Goal: Book appointment/travel/reservation

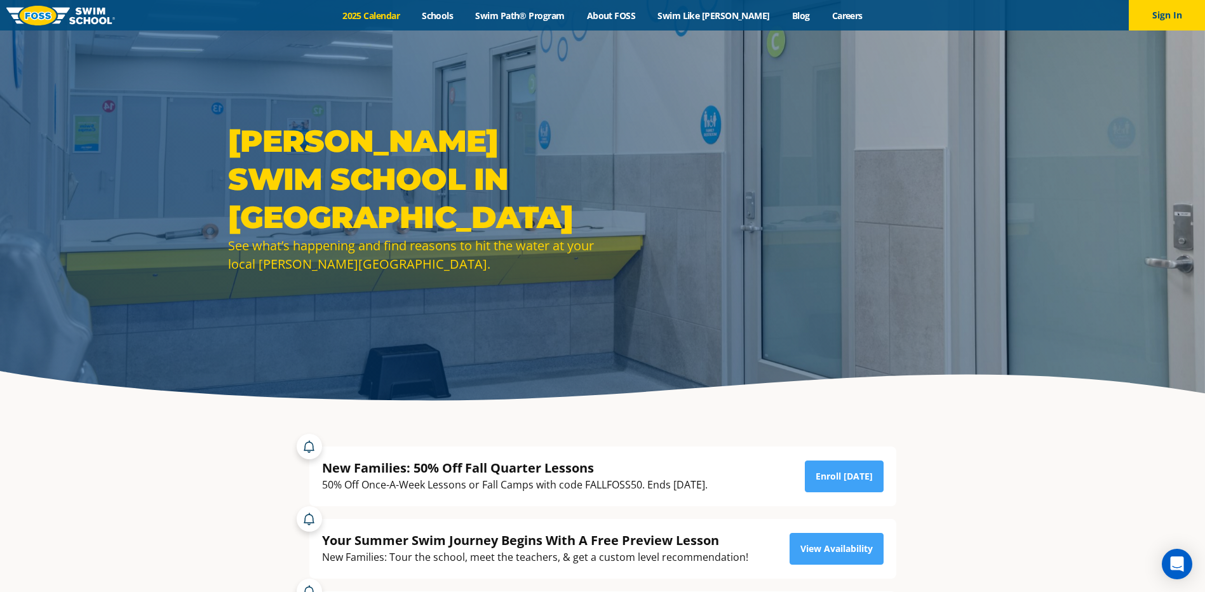
click at [400, 14] on link "2025 Calendar" at bounding box center [371, 16] width 79 height 12
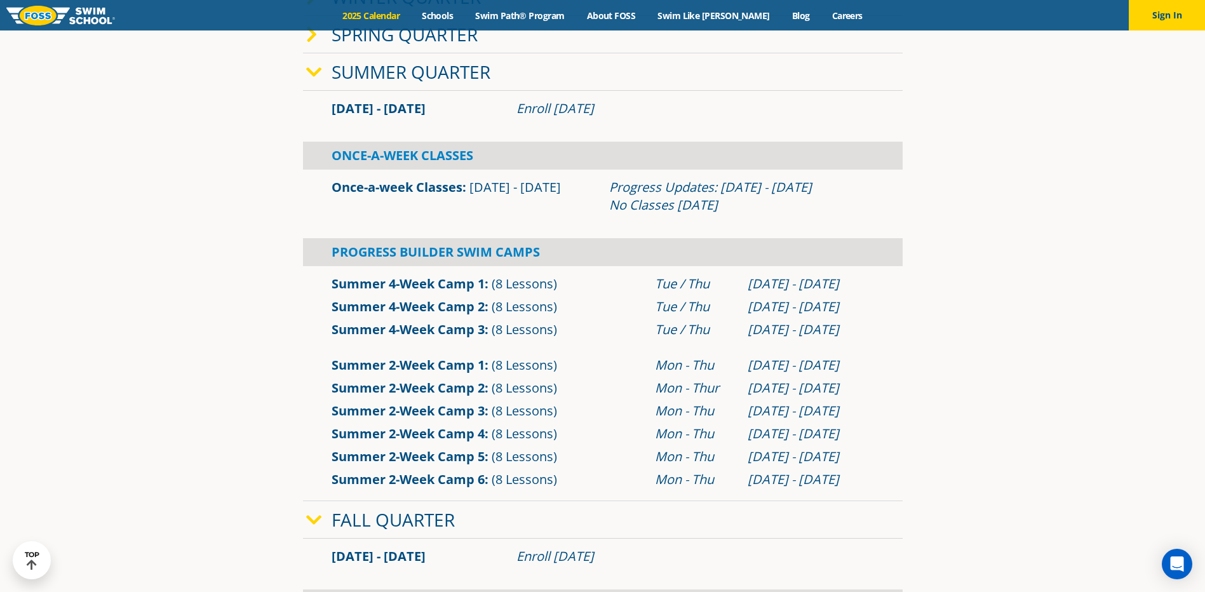
scroll to position [444, 0]
click at [317, 74] on icon at bounding box center [314, 71] width 16 height 18
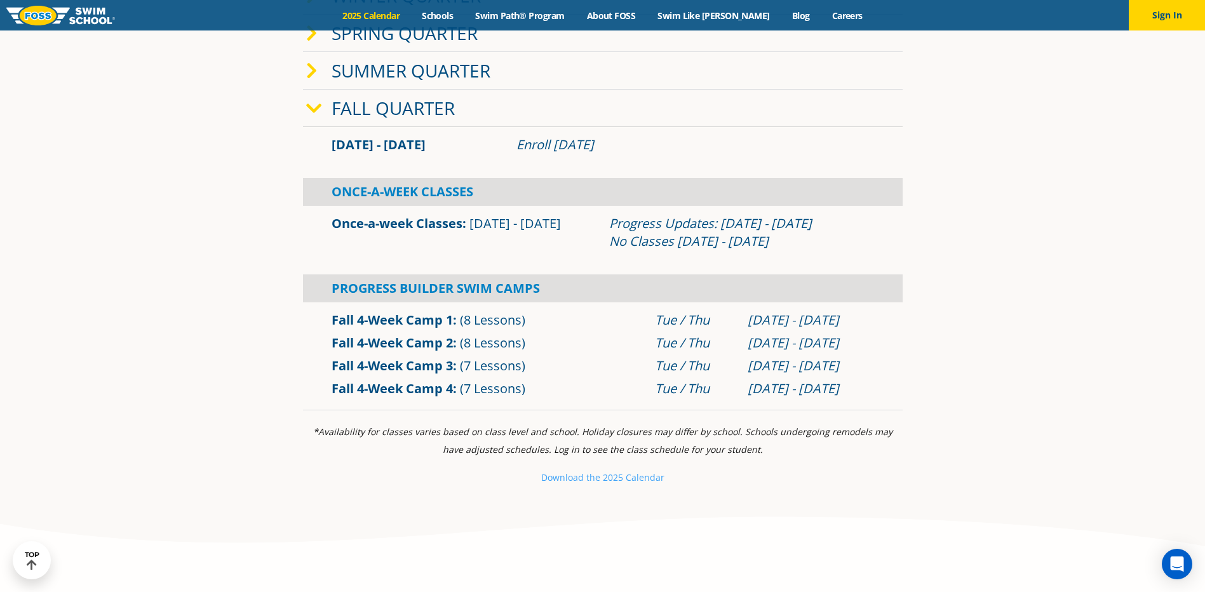
click at [419, 224] on link "Once-a-week Classes" at bounding box center [397, 223] width 131 height 17
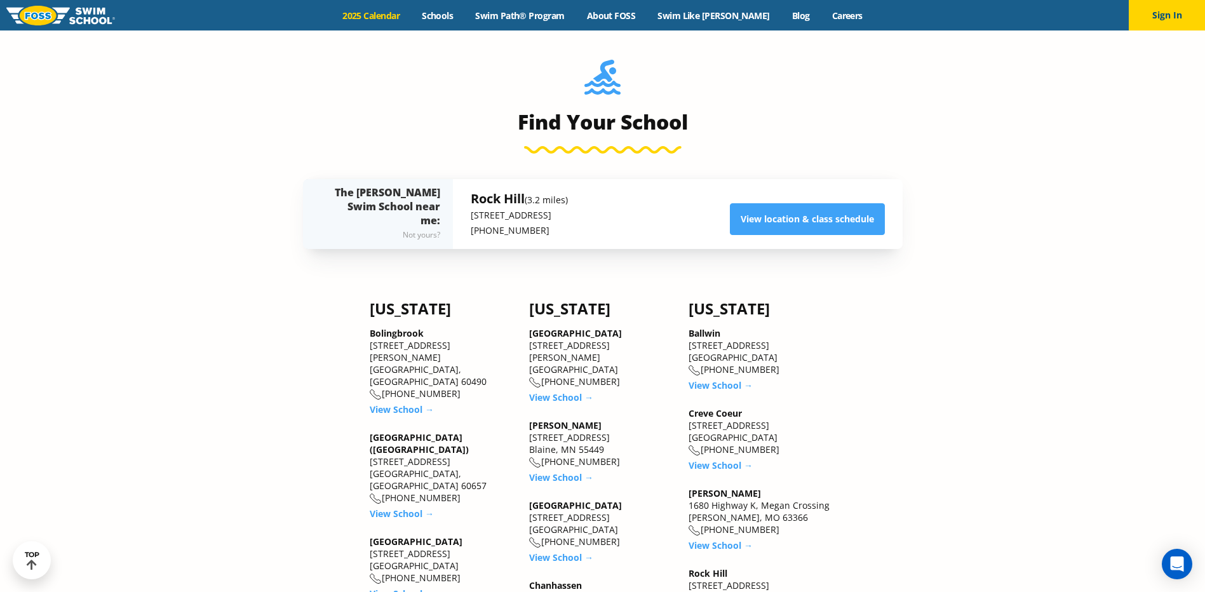
scroll to position [1397, 0]
click at [749, 217] on link "View location & class schedule" at bounding box center [807, 220] width 155 height 32
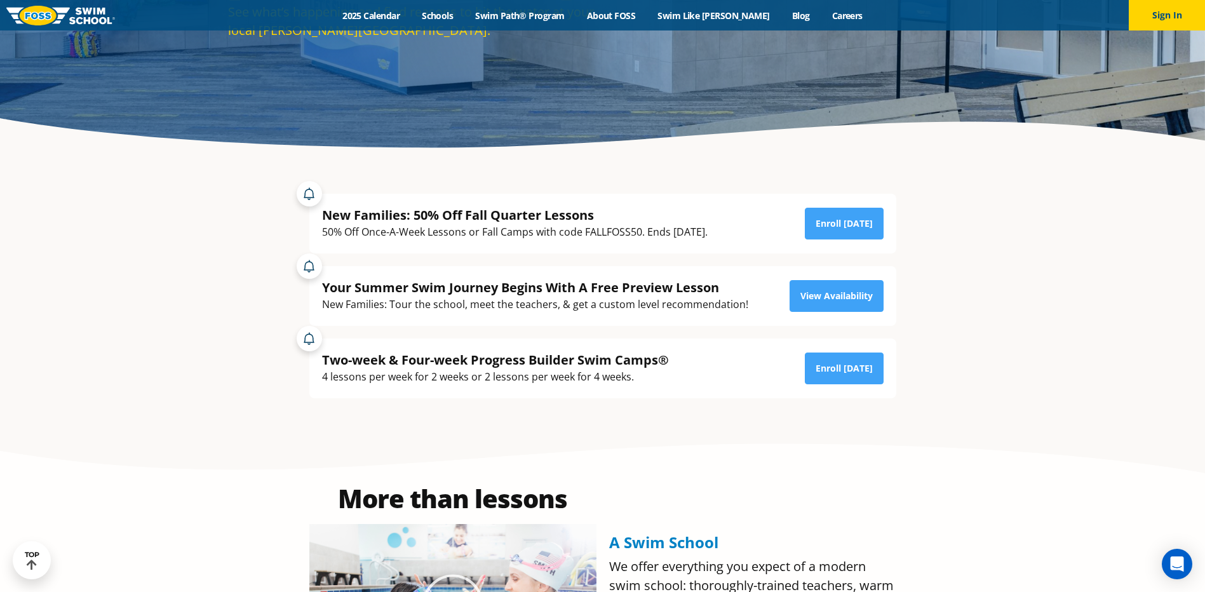
scroll to position [253, 0]
click at [832, 293] on link "View Availability" at bounding box center [837, 295] width 94 height 32
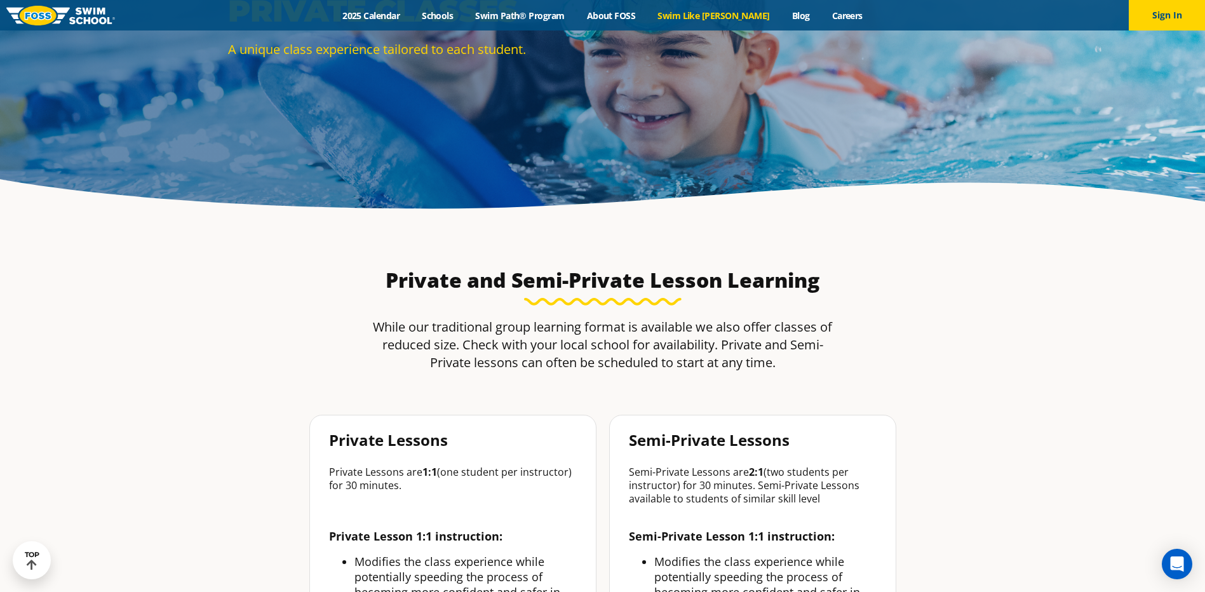
scroll to position [191, 0]
